Goal: Complete application form

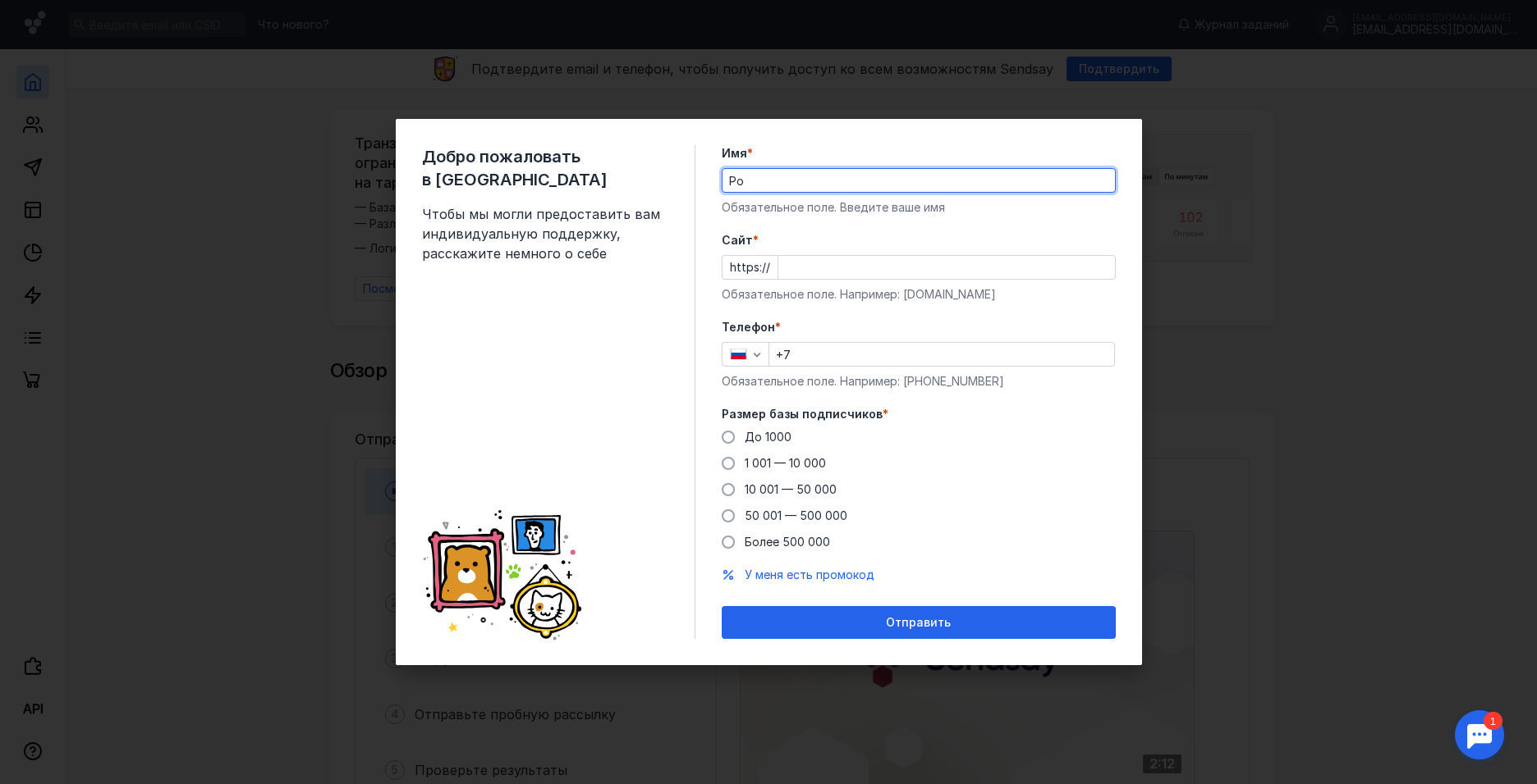
type input "Роман"
click at [870, 267] on input "Cайт *" at bounding box center [946, 267] width 337 height 23
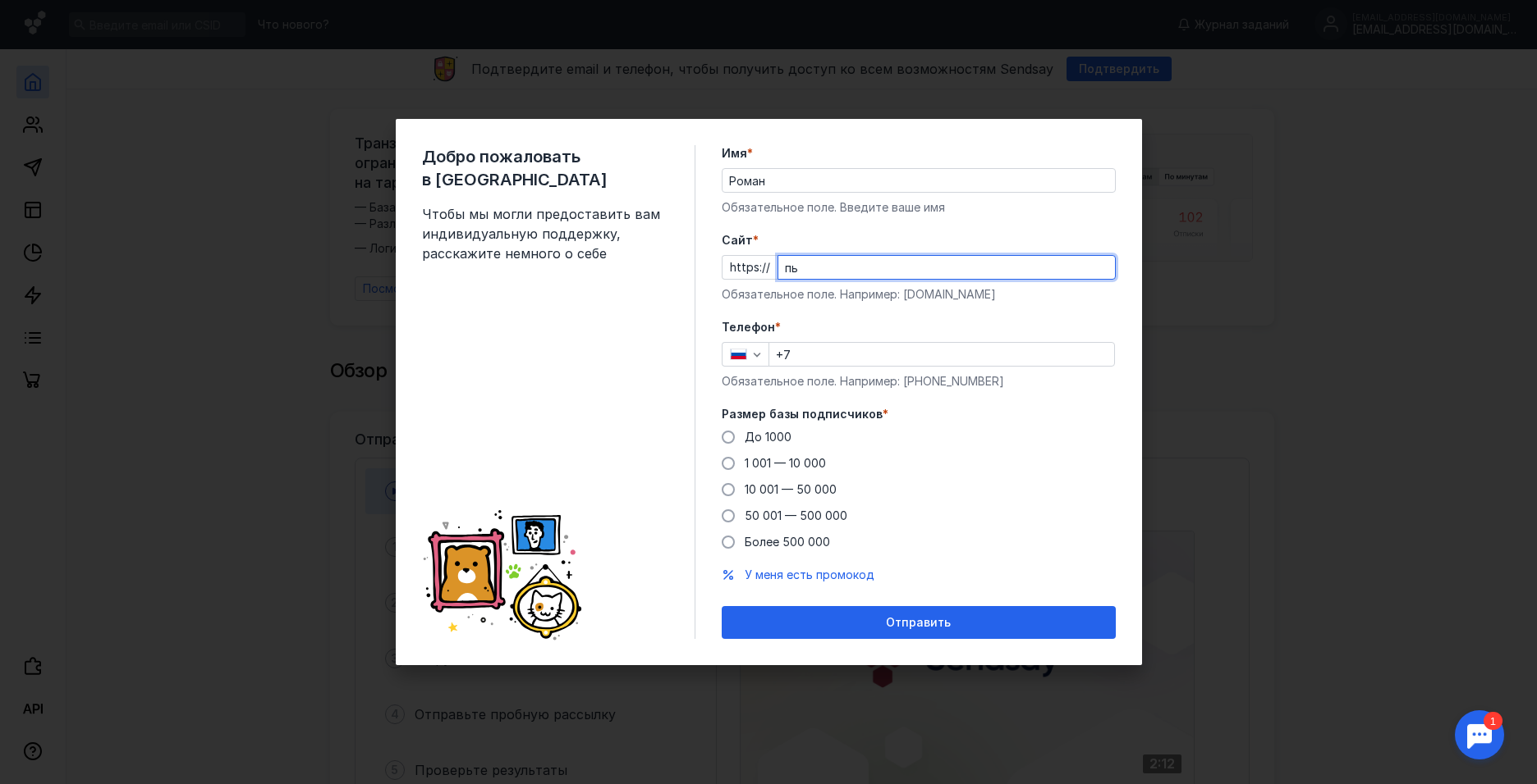
type input "п"
type input "[DOMAIN_NAME]"
click at [866, 354] on input "+7" at bounding box center [941, 354] width 345 height 23
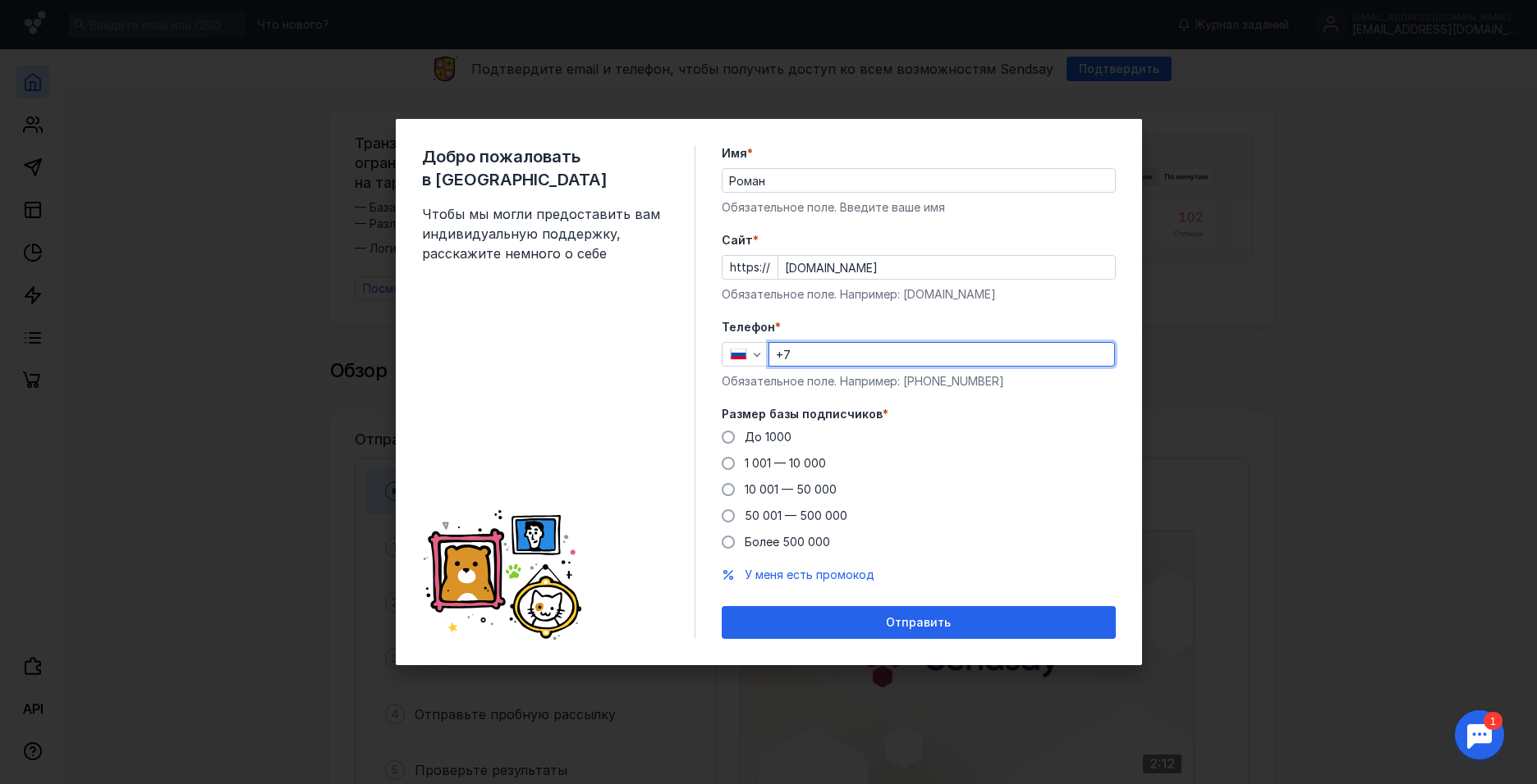
type input "[PHONE_NUMBER]"
click at [782, 438] on span "До 1000" at bounding box center [768, 436] width 47 height 14
click at [0, 0] on input "До 1000" at bounding box center [0, 0] width 0 height 0
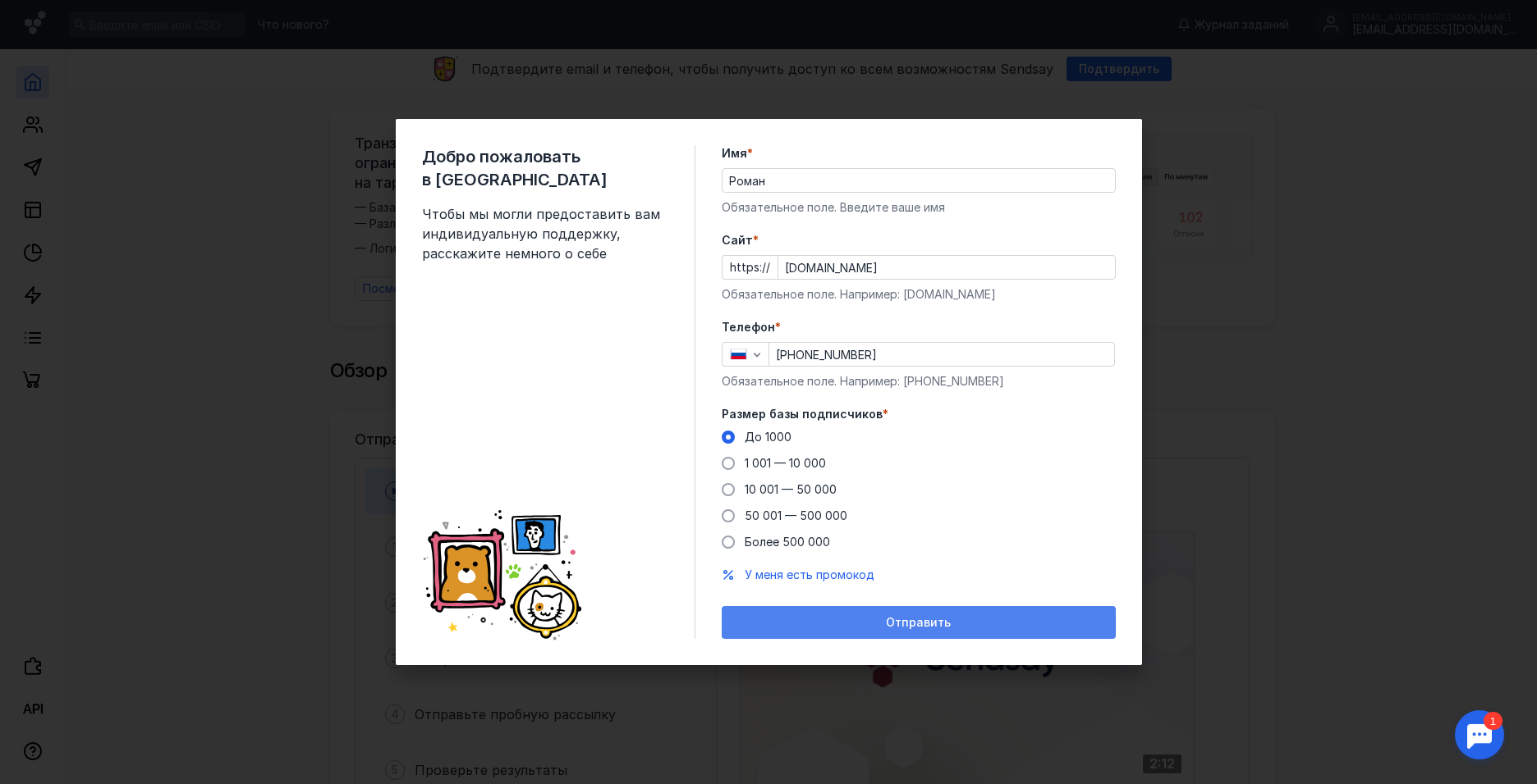
click at [839, 627] on div "Отправить" at bounding box center [918, 623] width 378 height 14
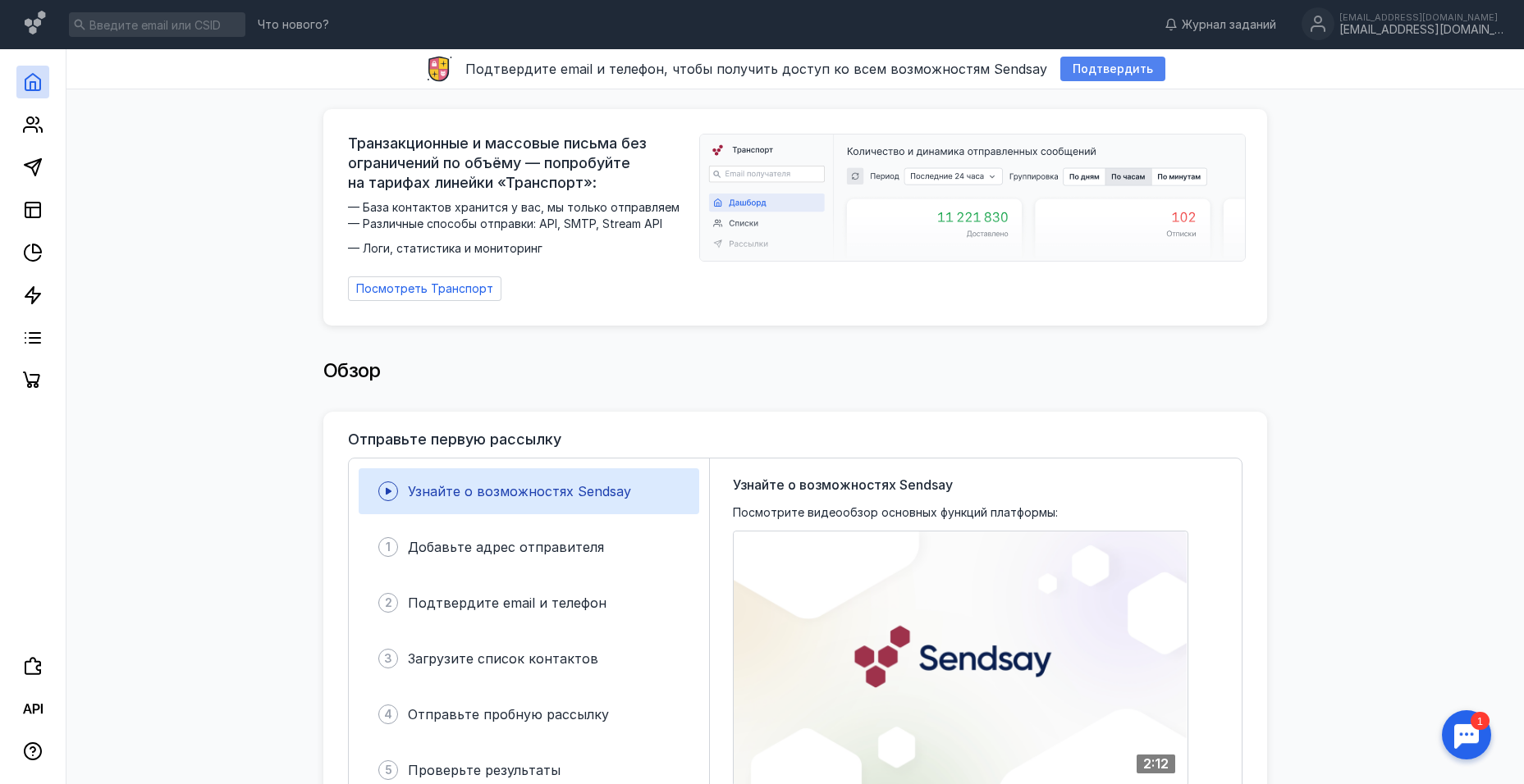
click at [1121, 62] on span "Подтвердить" at bounding box center [1113, 69] width 80 height 14
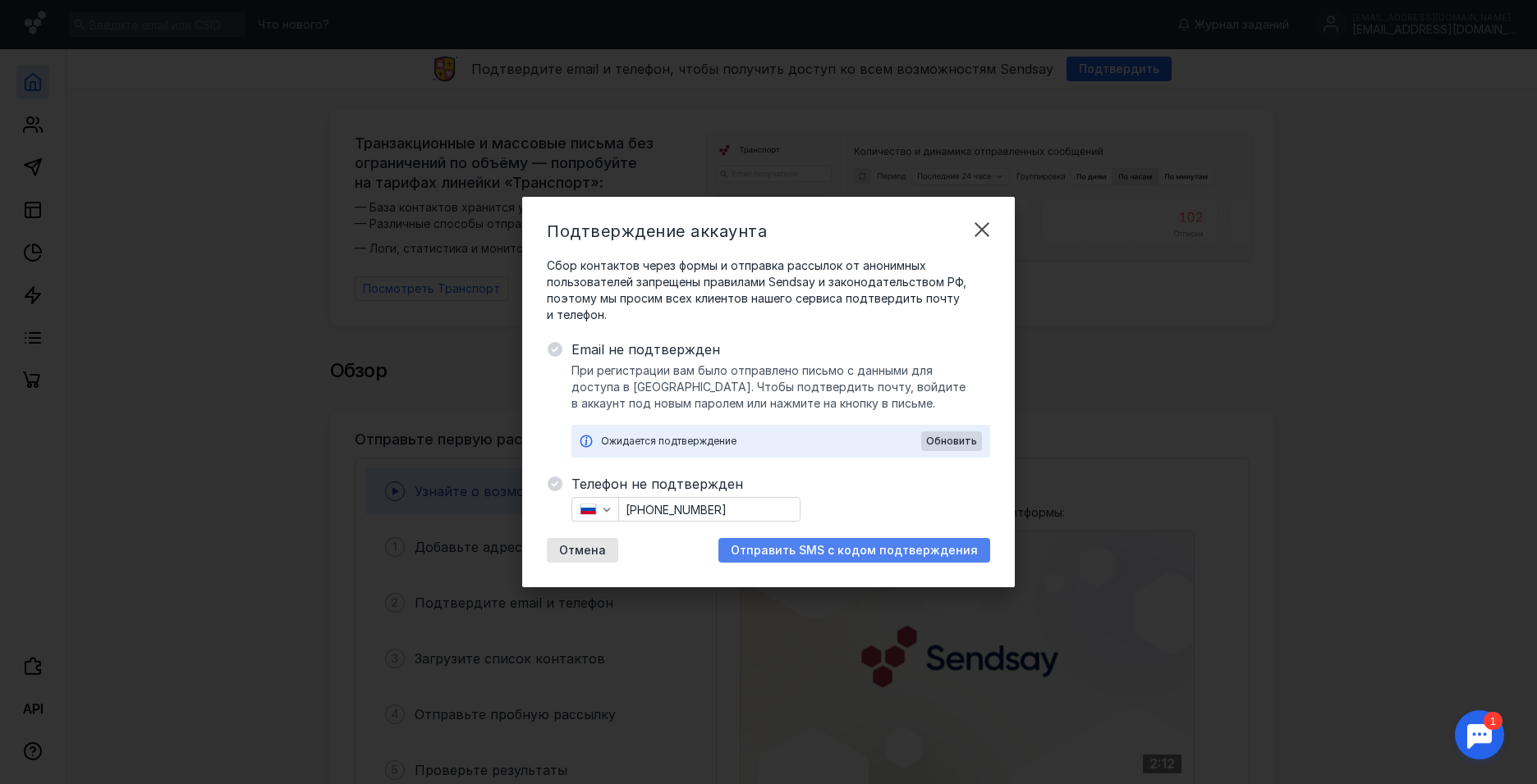
click at [770, 548] on span "Отправить SMS с кодом подтверждения" at bounding box center [853, 551] width 247 height 14
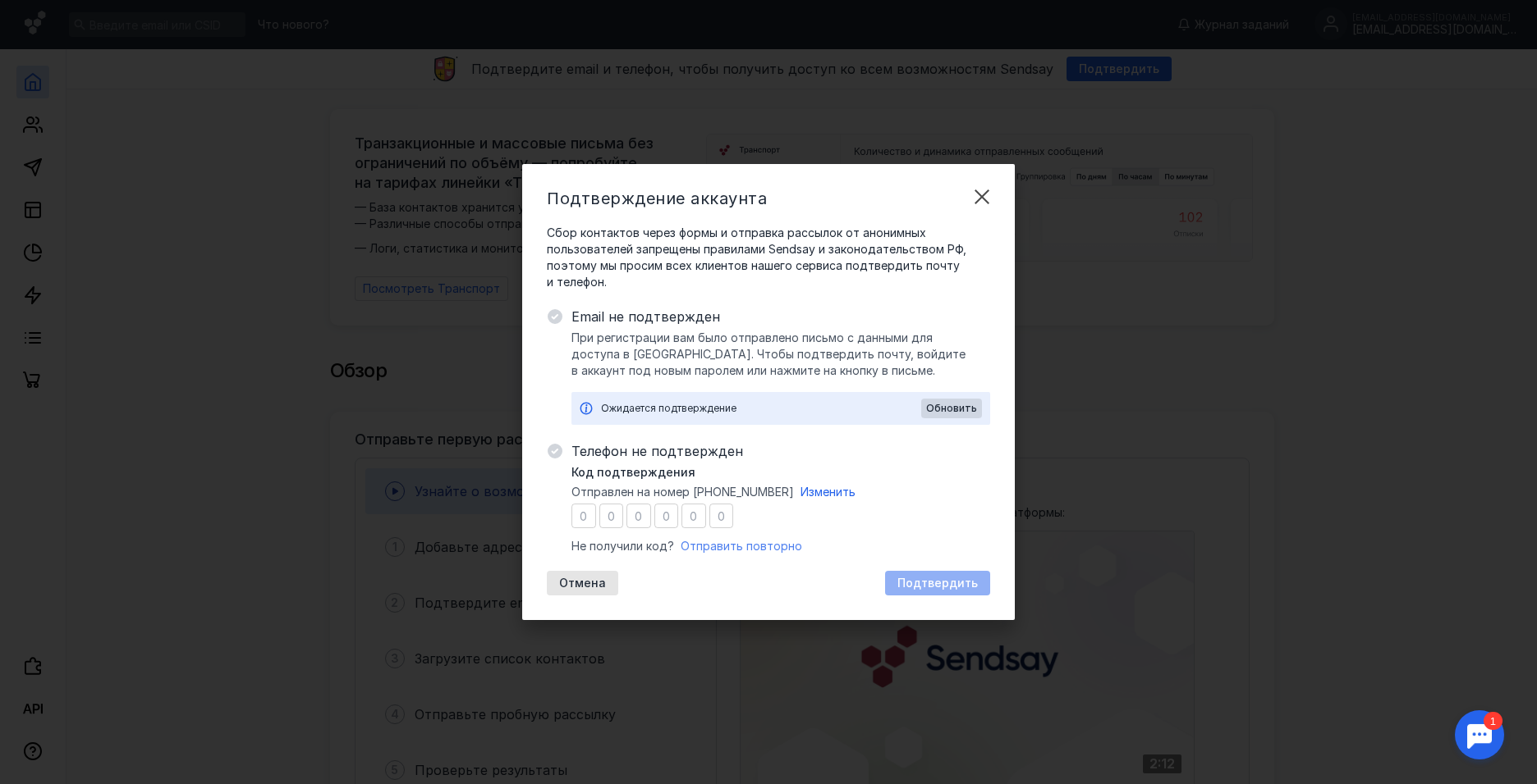
type input "4"
type input "3"
type input "4"
type input "7"
type input "3"
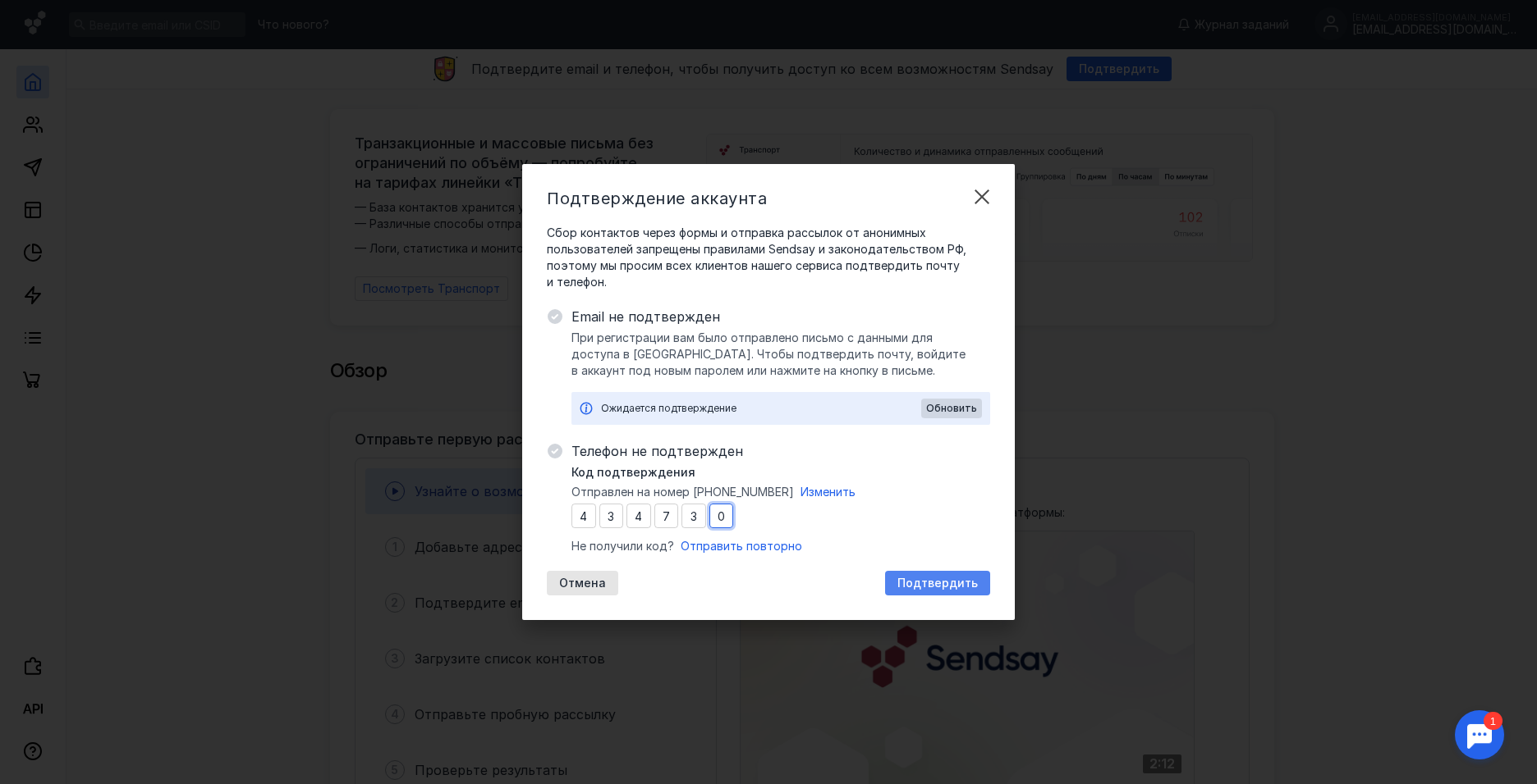
type input "0"
click at [948, 582] on span "Подтвердить" at bounding box center [937, 583] width 80 height 14
